Goal: Obtain resource: Obtain resource

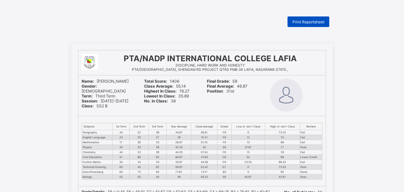
click at [309, 19] on span "Print Reportsheet" at bounding box center [309, 21] width 32 height 5
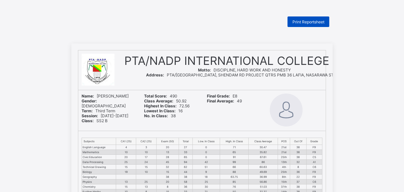
click at [311, 21] on span "Print Reportsheet" at bounding box center [309, 21] width 32 height 5
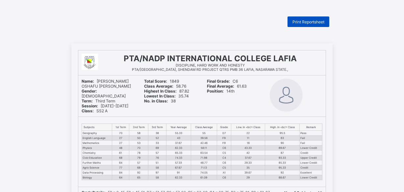
click at [303, 21] on span "Print Reportsheet" at bounding box center [309, 21] width 32 height 5
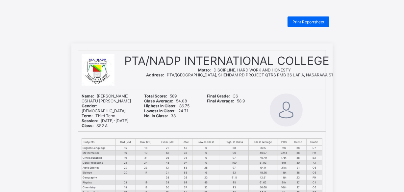
click at [309, 21] on span "Print Reportsheet" at bounding box center [309, 21] width 32 height 5
